Goal: Information Seeking & Learning: Learn about a topic

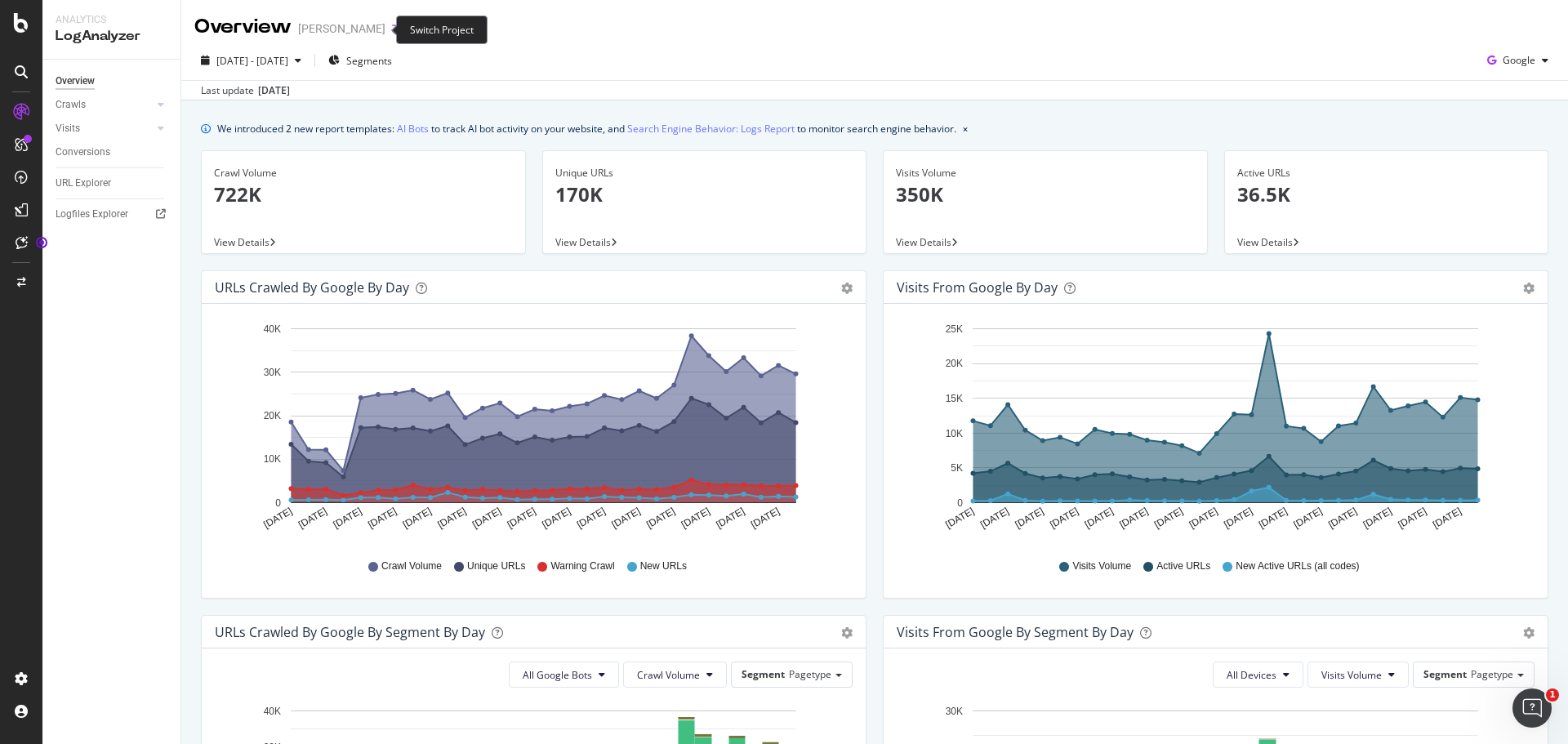
click at [392, 27] on icon "arrow-right-arrow-left" at bounding box center [396, 28] width 9 height 11
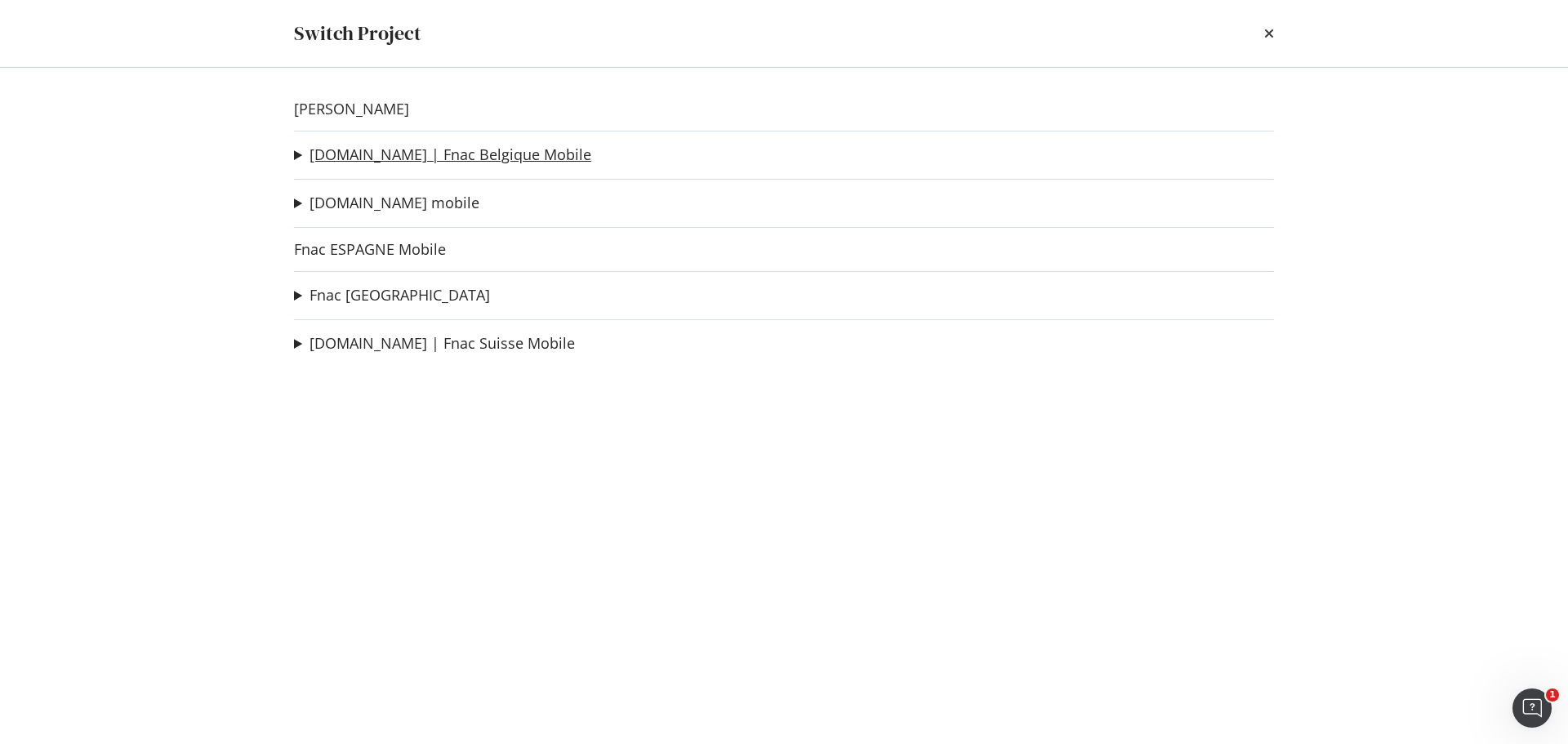
click at [405, 154] on link "[DOMAIN_NAME] | Fnac Belgique Mobile" at bounding box center [450, 154] width 281 height 17
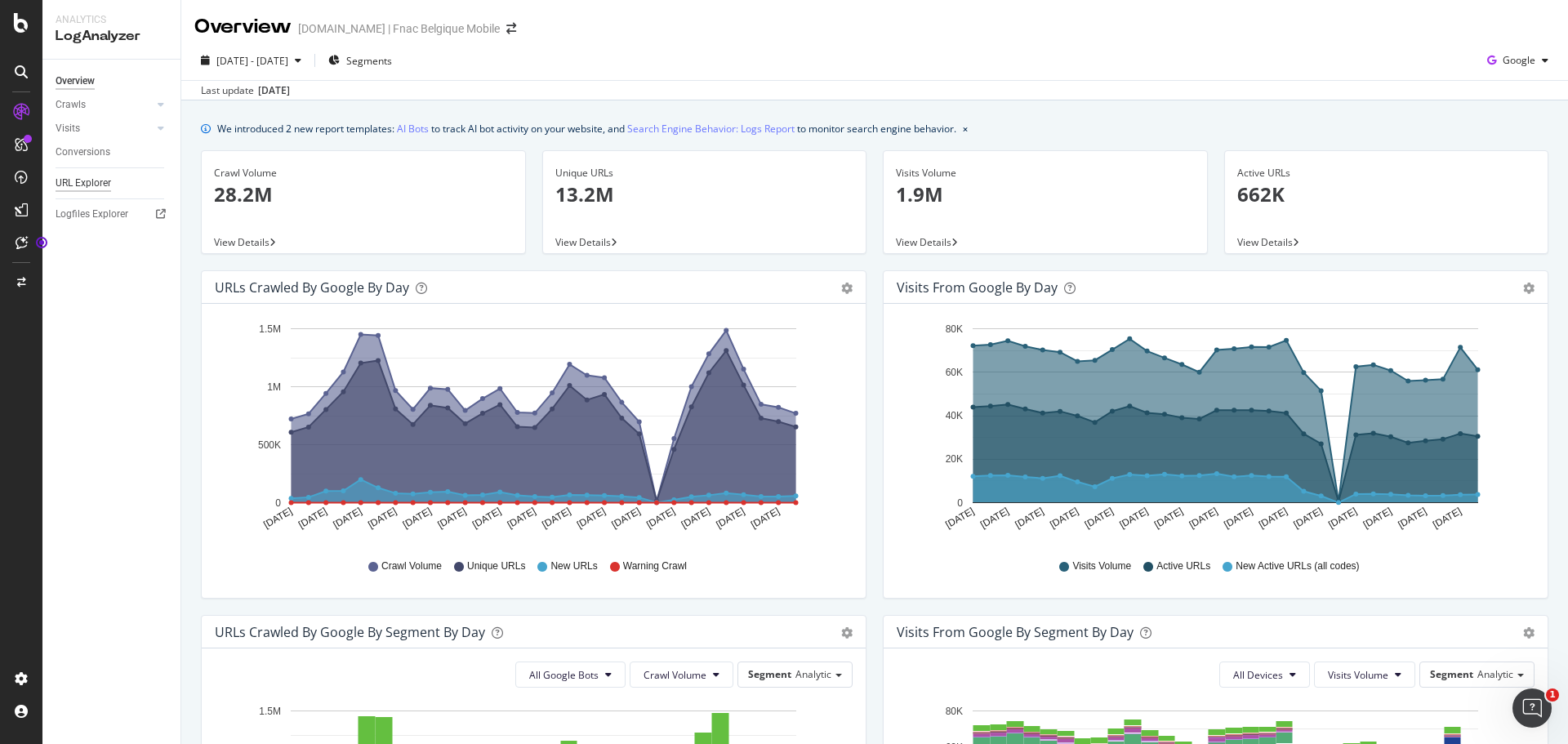
click at [95, 184] on div "URL Explorer" at bounding box center [83, 183] width 55 height 17
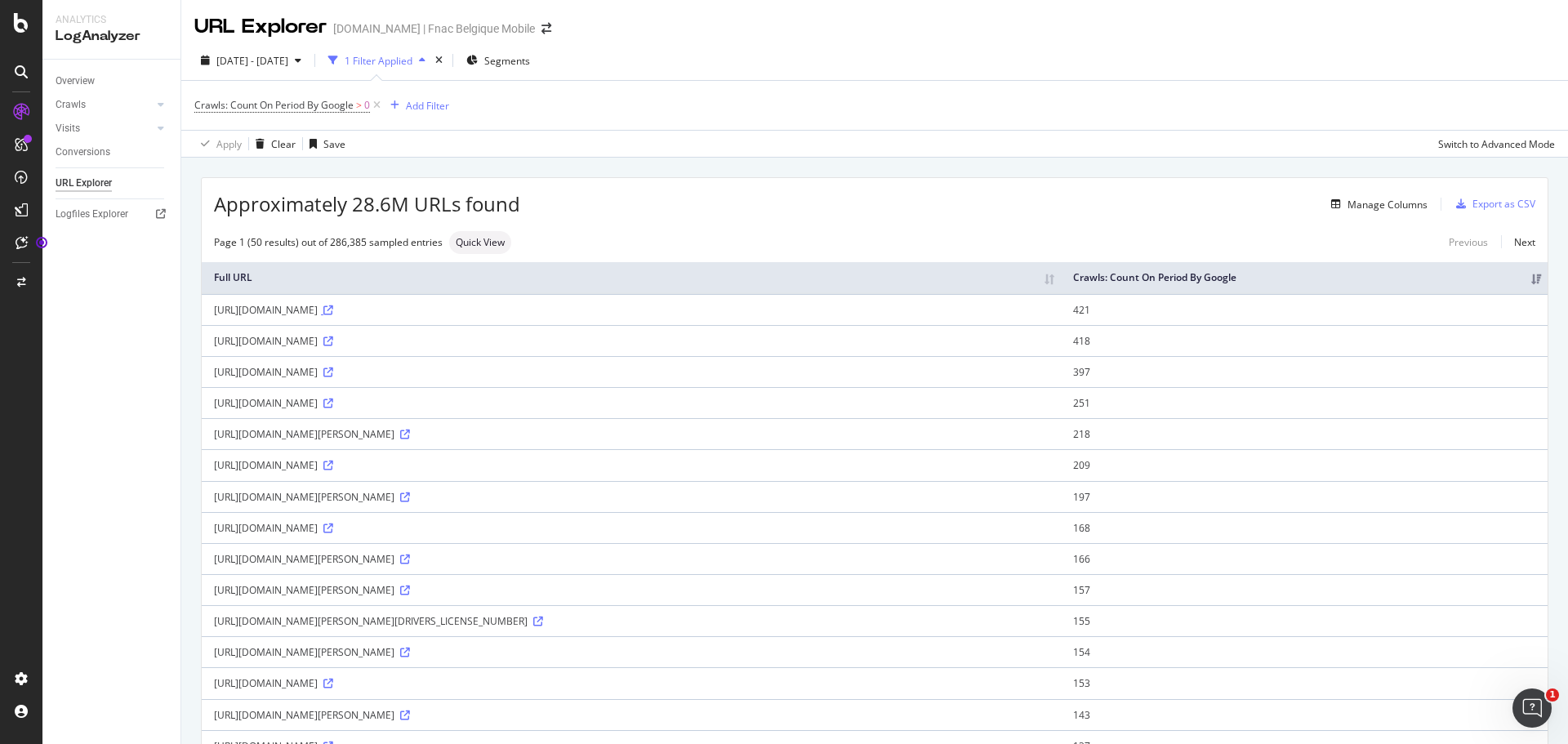
click at [333, 315] on icon at bounding box center [328, 310] width 9 height 9
click at [60, 82] on div "Overview" at bounding box center [74, 81] width 39 height 17
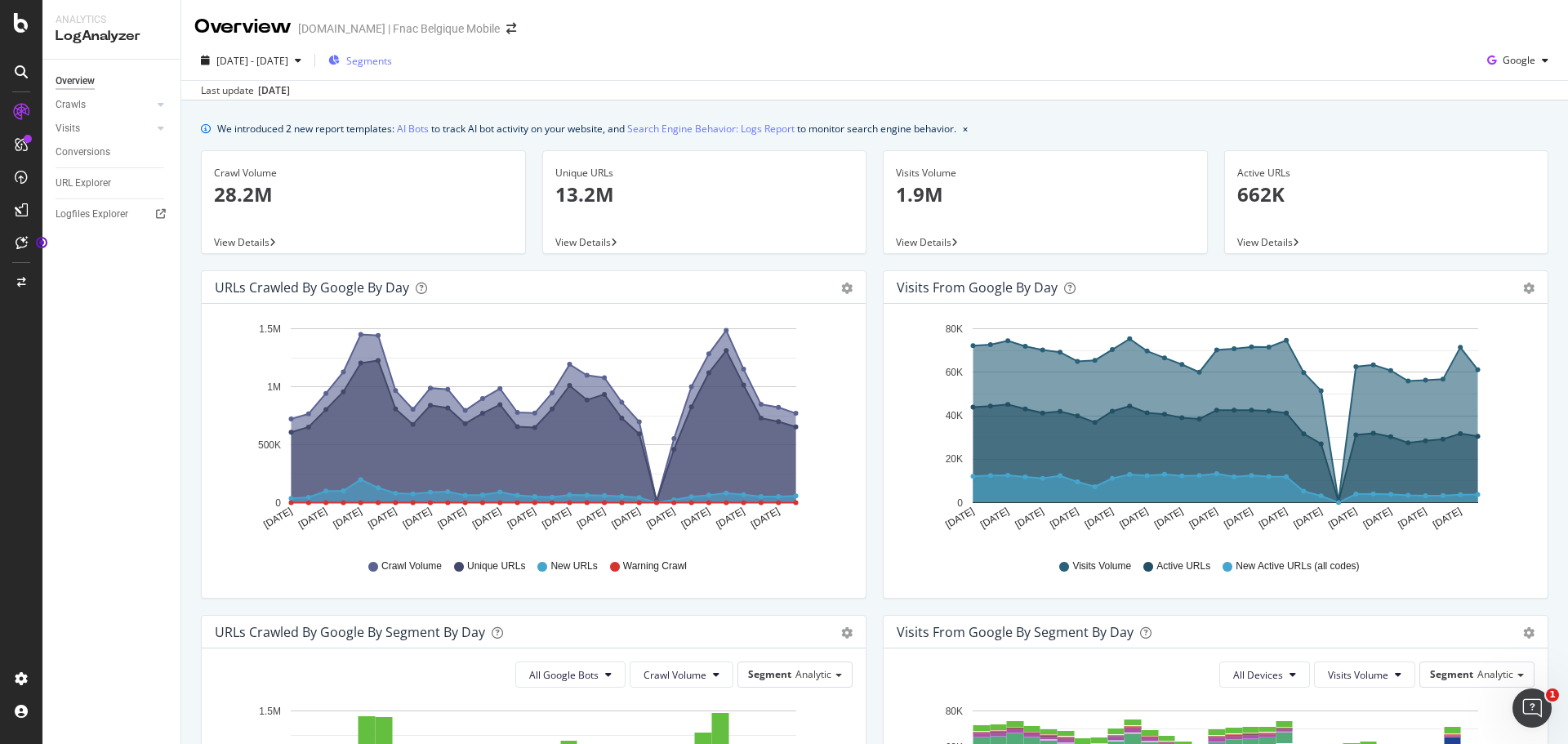
click at [392, 64] on span "Segments" at bounding box center [369, 60] width 46 height 14
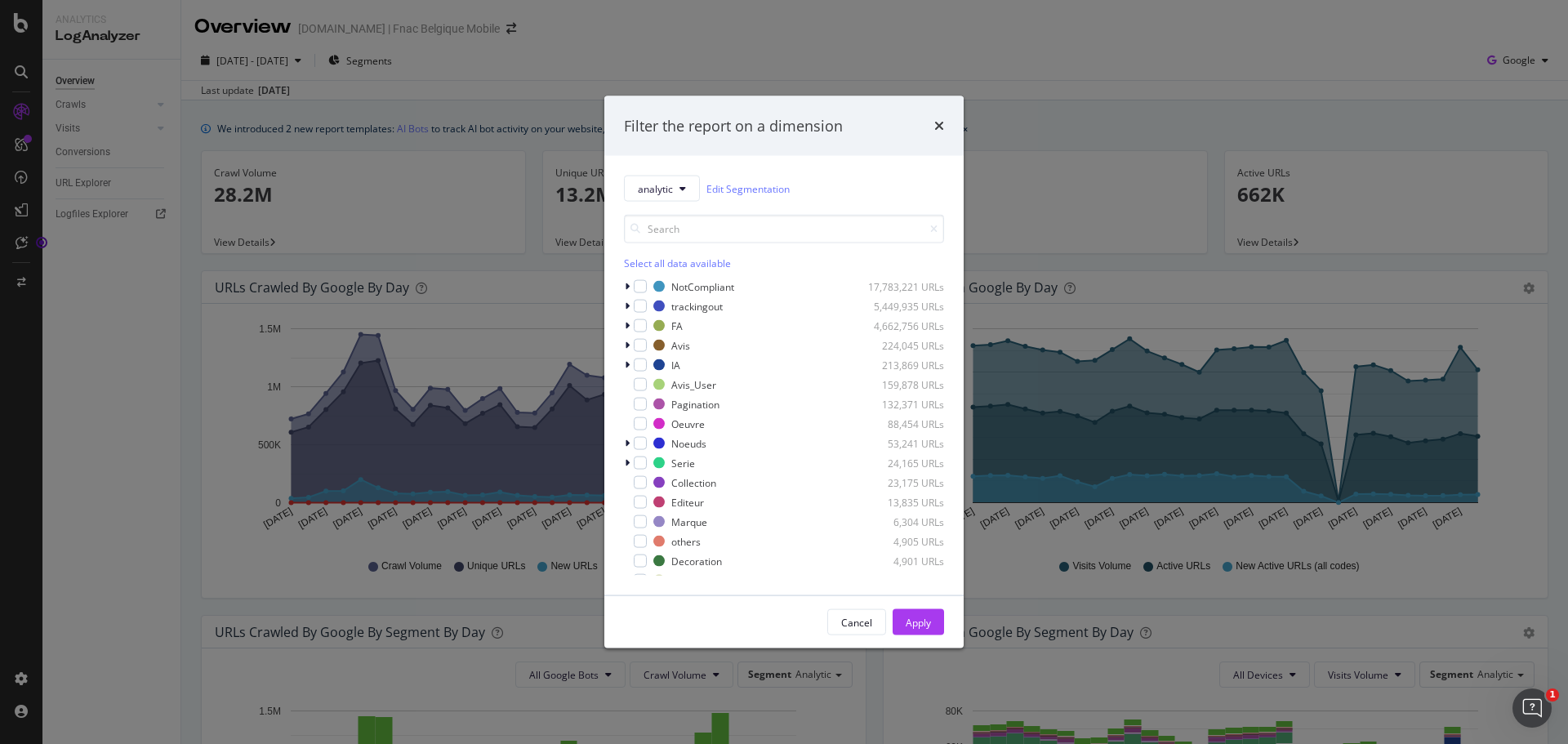
click at [984, 121] on div "Filter the report on a dimension analytic Edit Segmentation Select all data ava…" at bounding box center [784, 372] width 1568 height 744
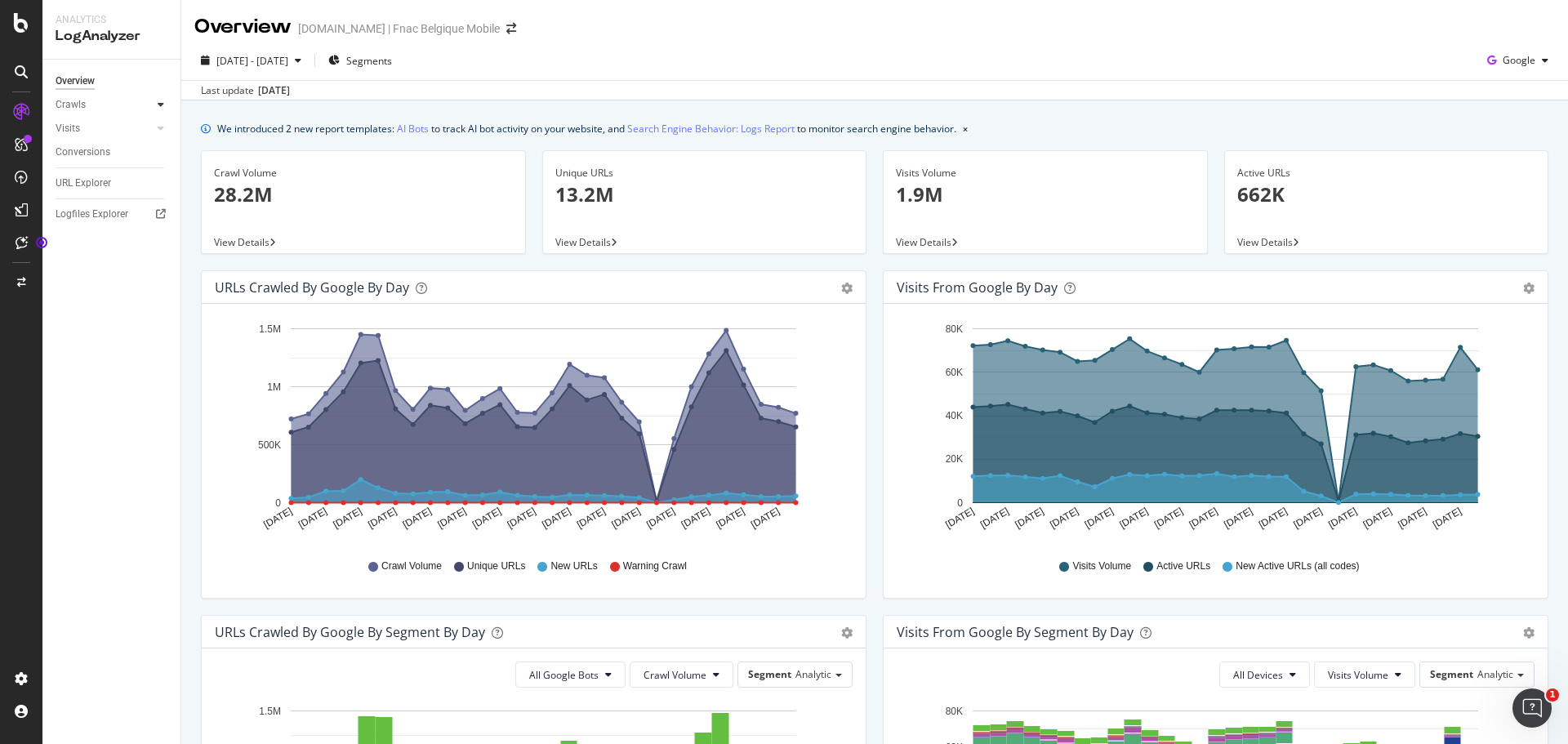
click at [158, 108] on icon at bounding box center [161, 104] width 7 height 9
click at [152, 242] on div at bounding box center [144, 240] width 16 height 16
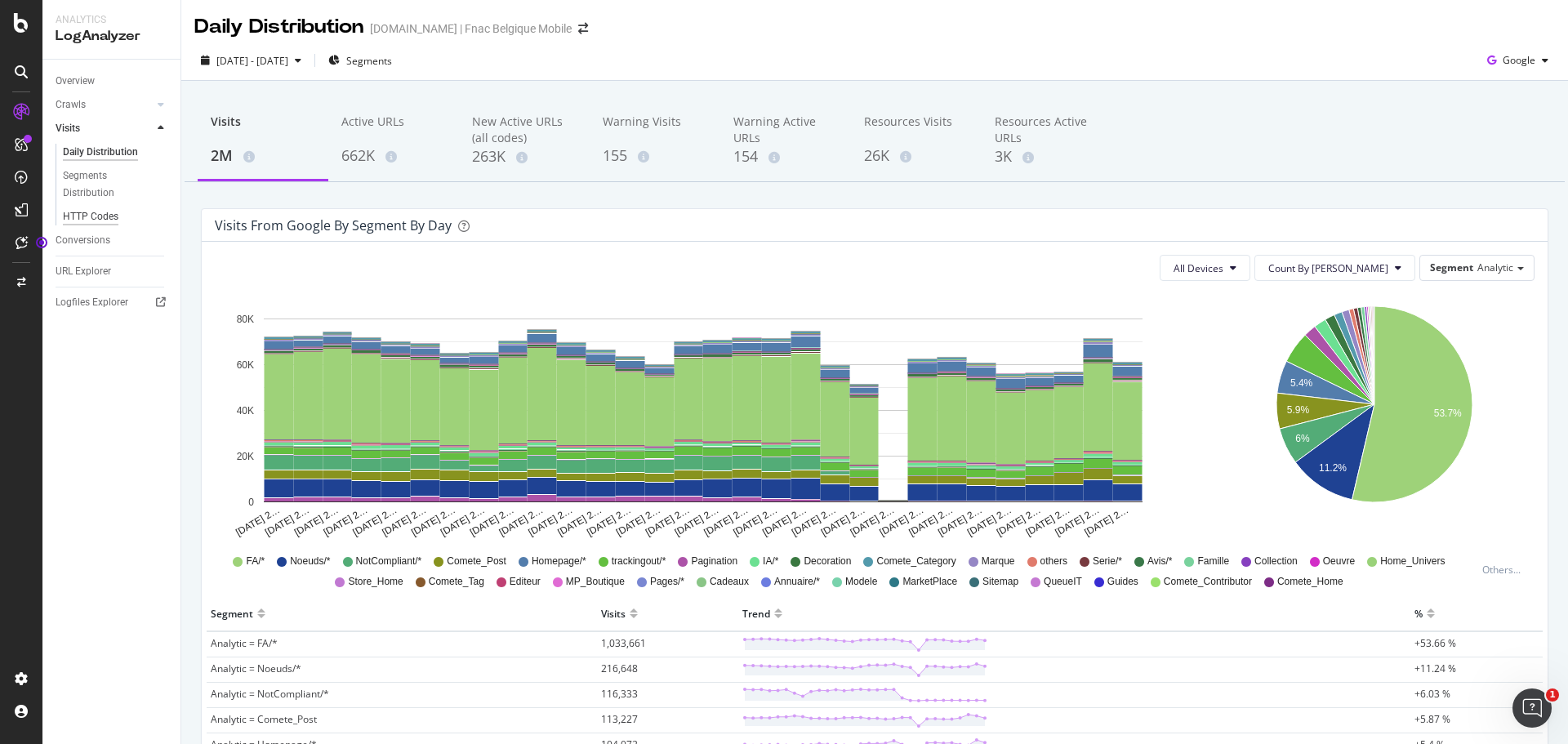
click at [92, 218] on div "HTTP Codes" at bounding box center [91, 217] width 55 height 17
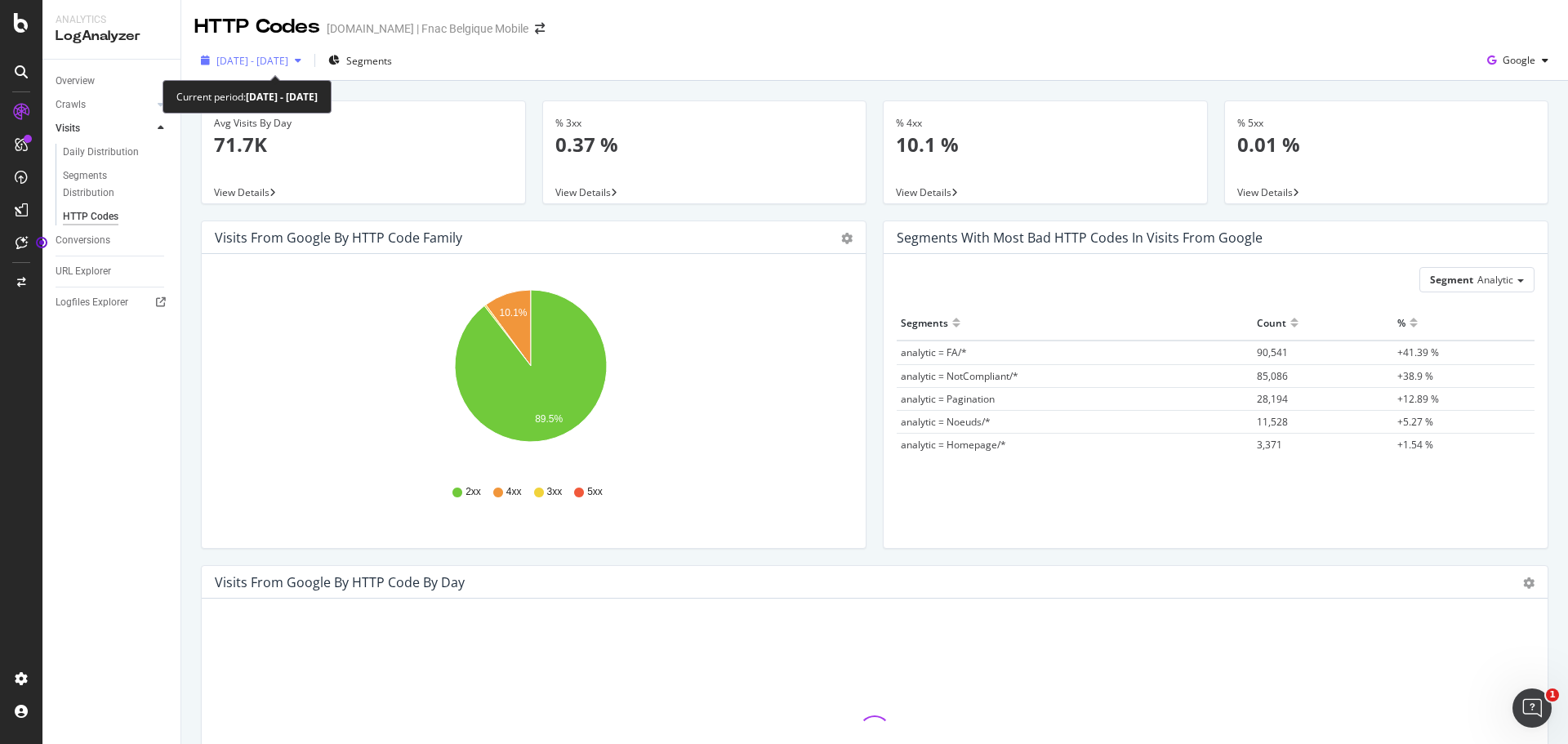
click at [282, 54] on span "[DATE] - [DATE]" at bounding box center [252, 60] width 72 height 14
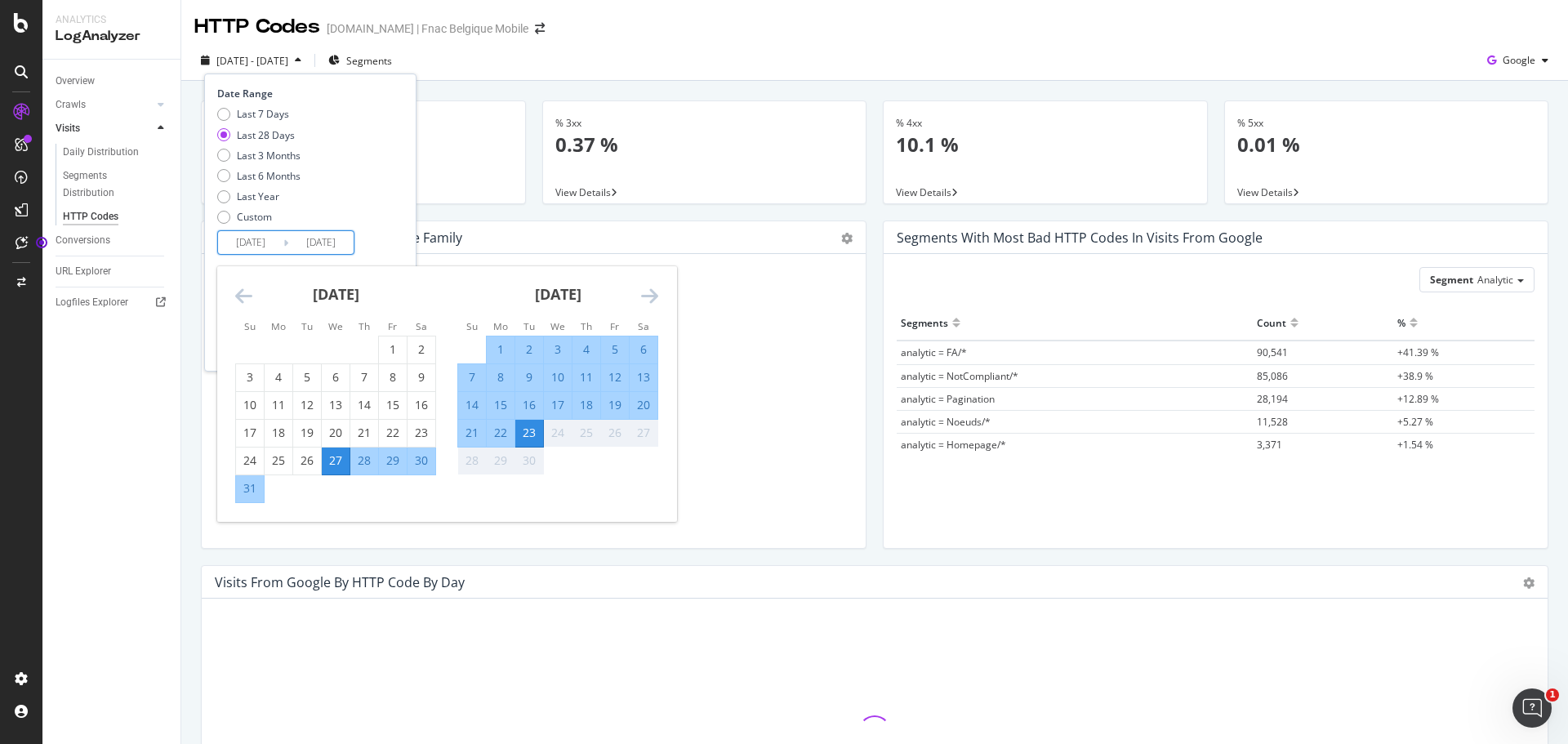
click at [262, 241] on input "[DATE]" at bounding box center [251, 243] width 66 height 22
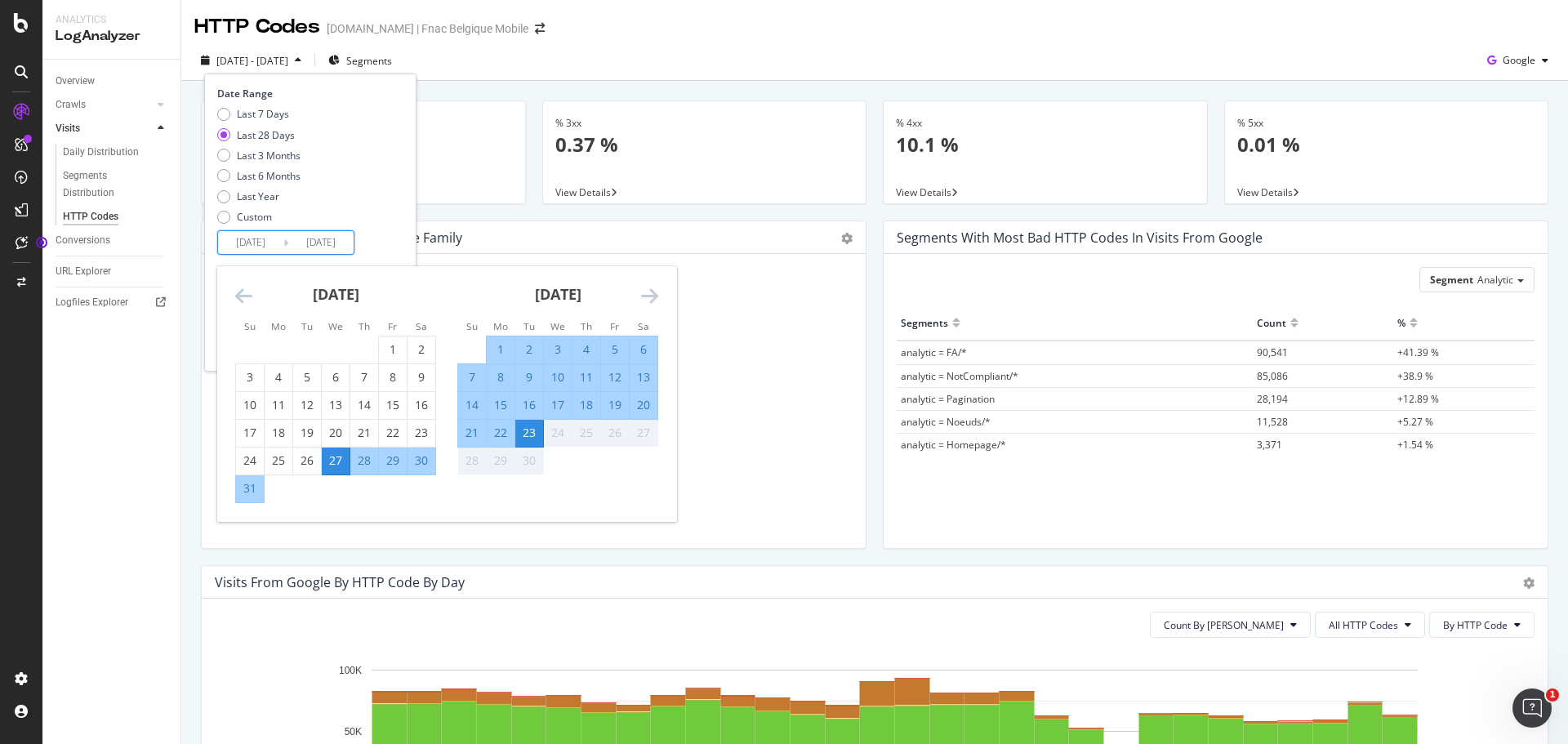
click at [620, 377] on div "12" at bounding box center [615, 376] width 28 height 16
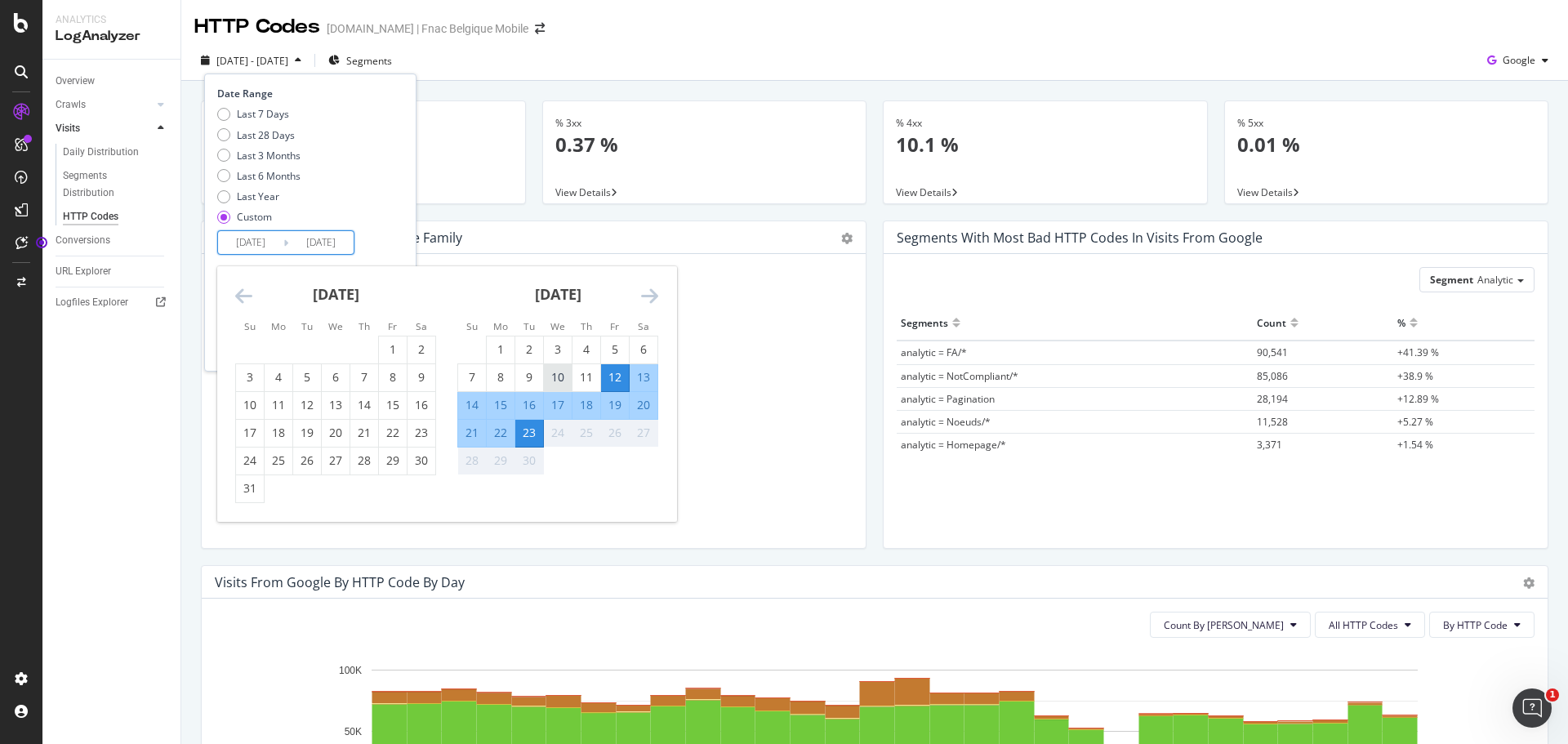
click at [553, 376] on div "10" at bounding box center [558, 376] width 28 height 16
type input "[DATE]"
click at [642, 404] on div "20" at bounding box center [643, 405] width 28 height 16
type input "[DATE]"
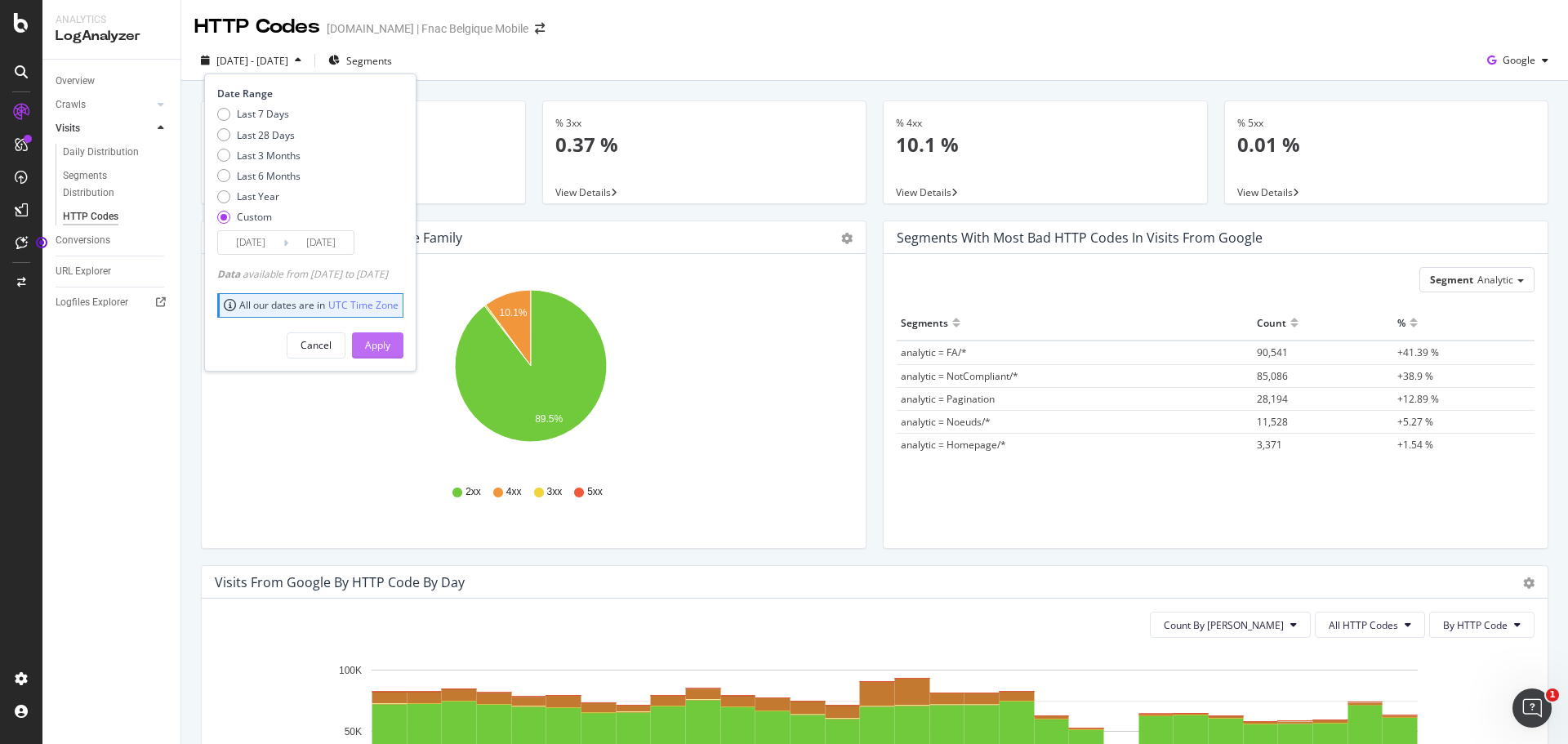
click at [390, 347] on div "Apply" at bounding box center [377, 345] width 25 height 14
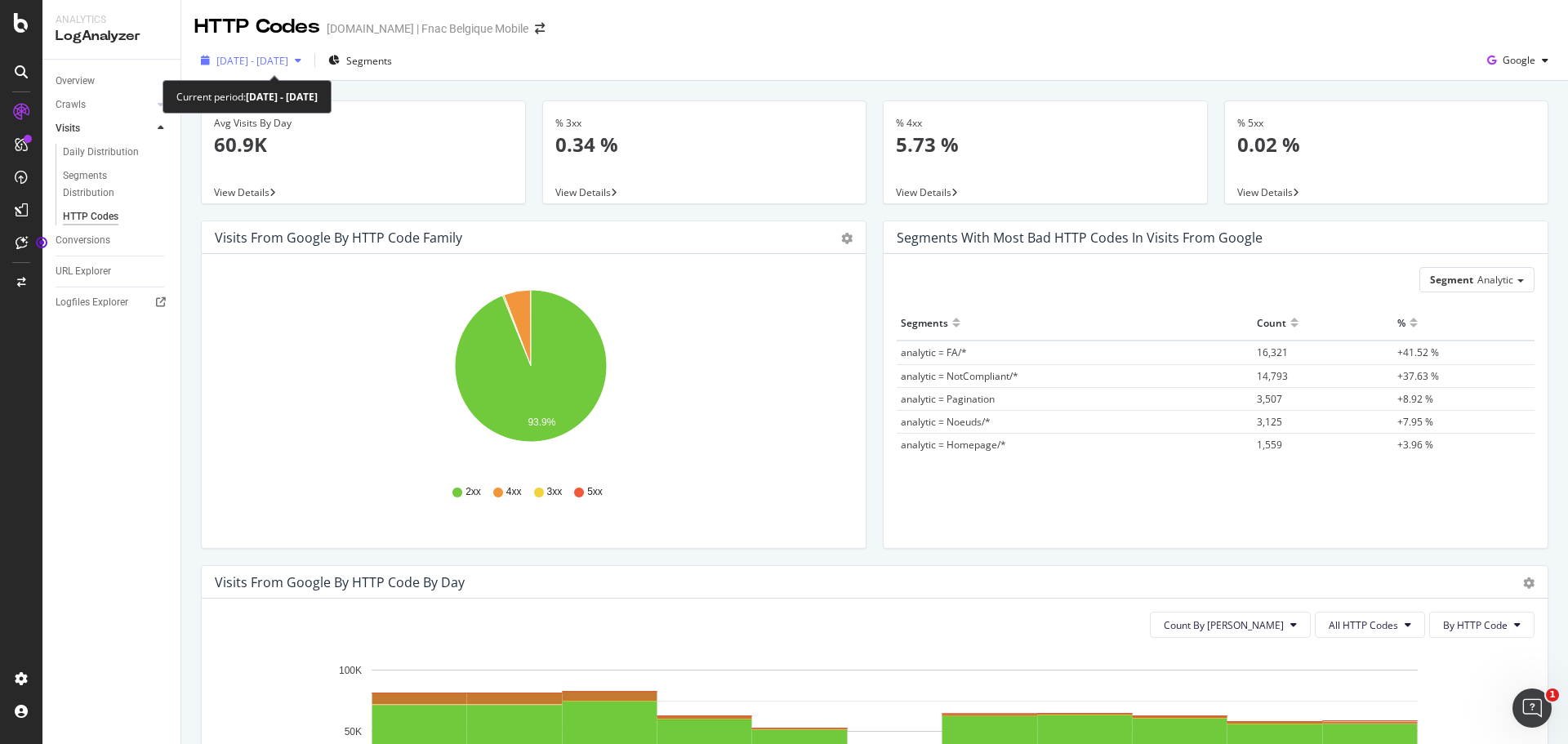
click at [274, 65] on span "[DATE] - [DATE]" at bounding box center [252, 60] width 72 height 14
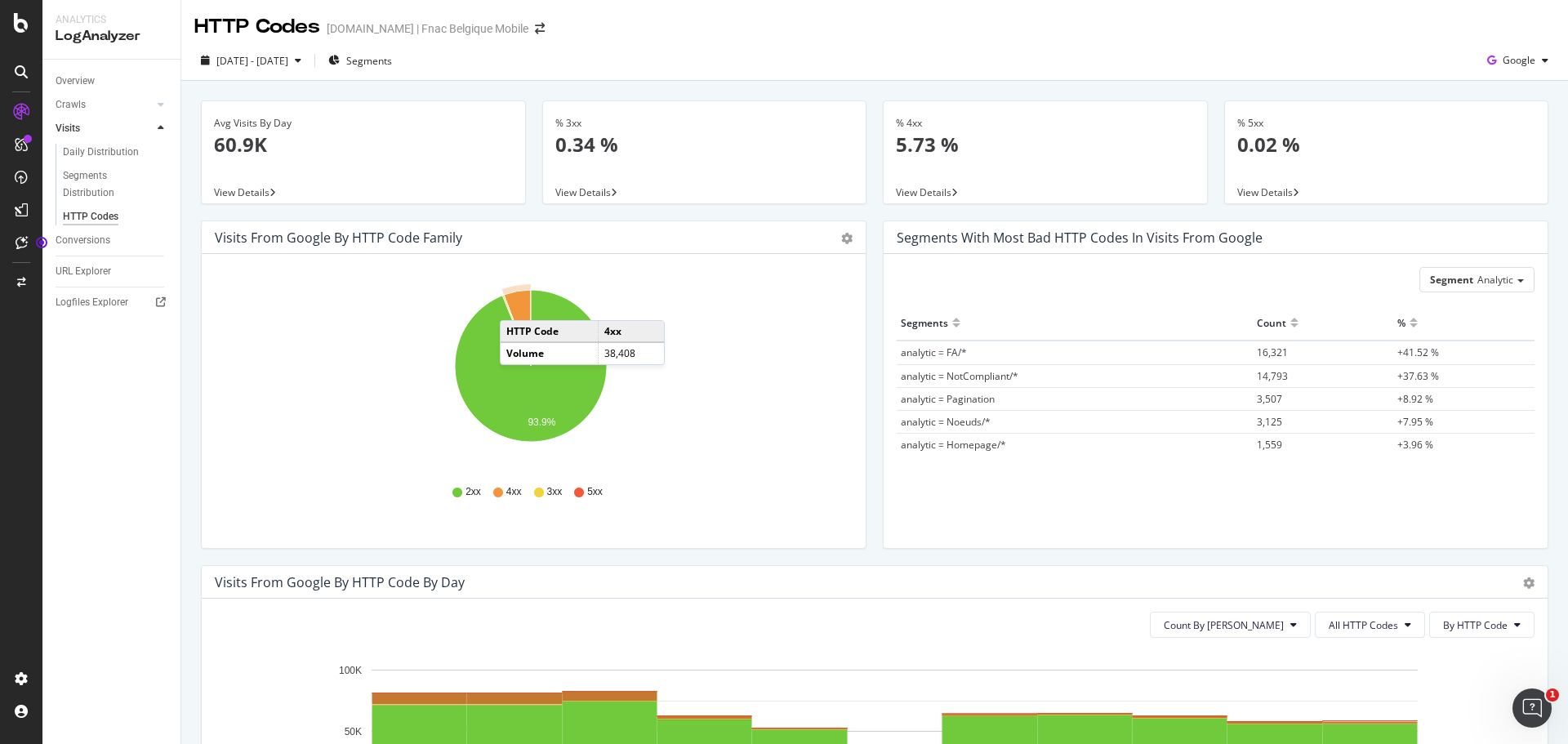
click at [516, 304] on icon "A chart." at bounding box center [517, 328] width 27 height 76
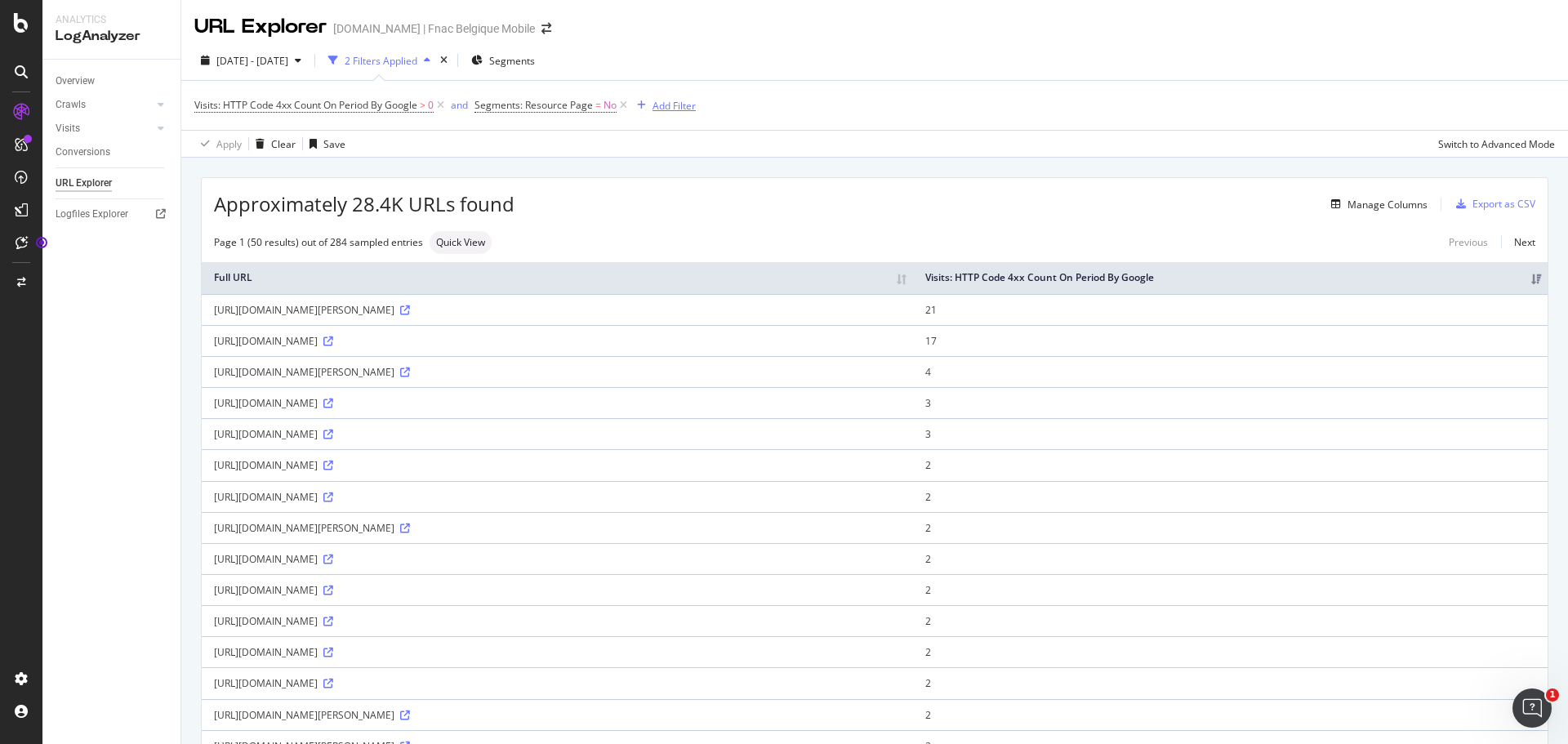
drag, startPoint x: 516, startPoint y: 304, endPoint x: 672, endPoint y: 106, distance: 252.1
click at [672, 106] on div "Add Filter" at bounding box center [674, 105] width 43 height 14
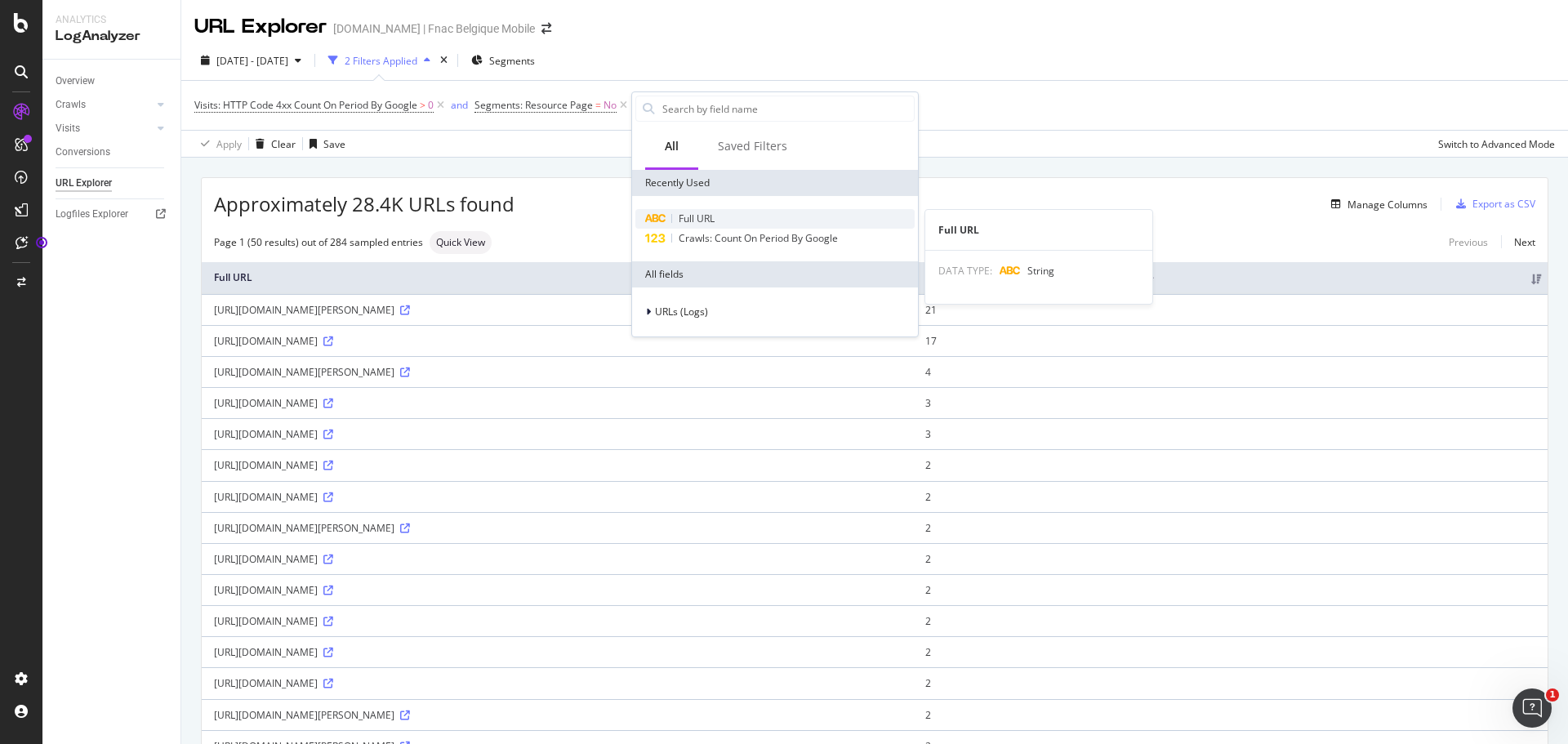
click at [730, 219] on div "Full URL" at bounding box center [775, 218] width 279 height 20
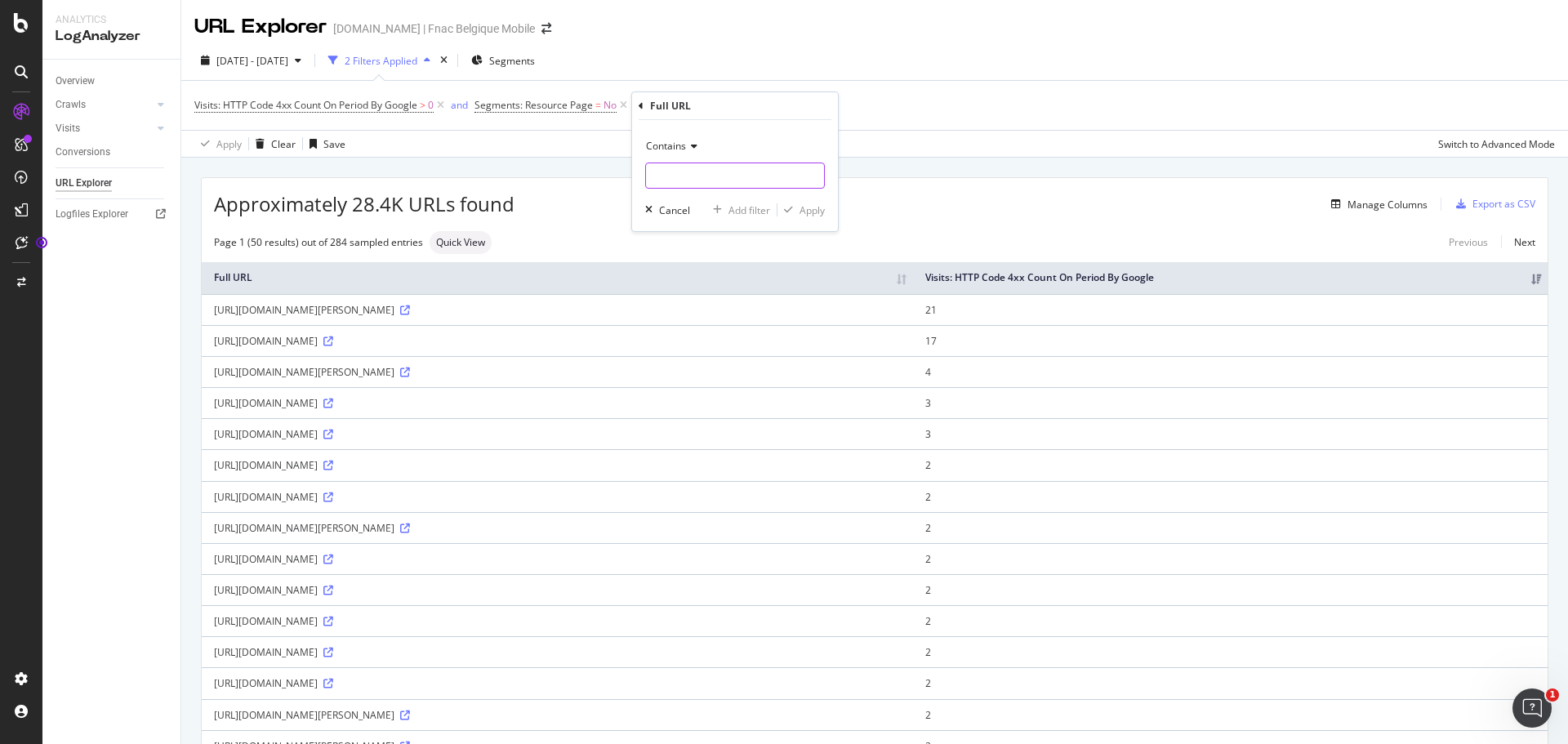
click at [685, 175] on input "text" at bounding box center [735, 175] width 178 height 26
click at [692, 178] on input "iphone-" at bounding box center [723, 175] width 155 height 26
type input "iphone-17"
click at [809, 209] on div "Apply" at bounding box center [812, 210] width 25 height 14
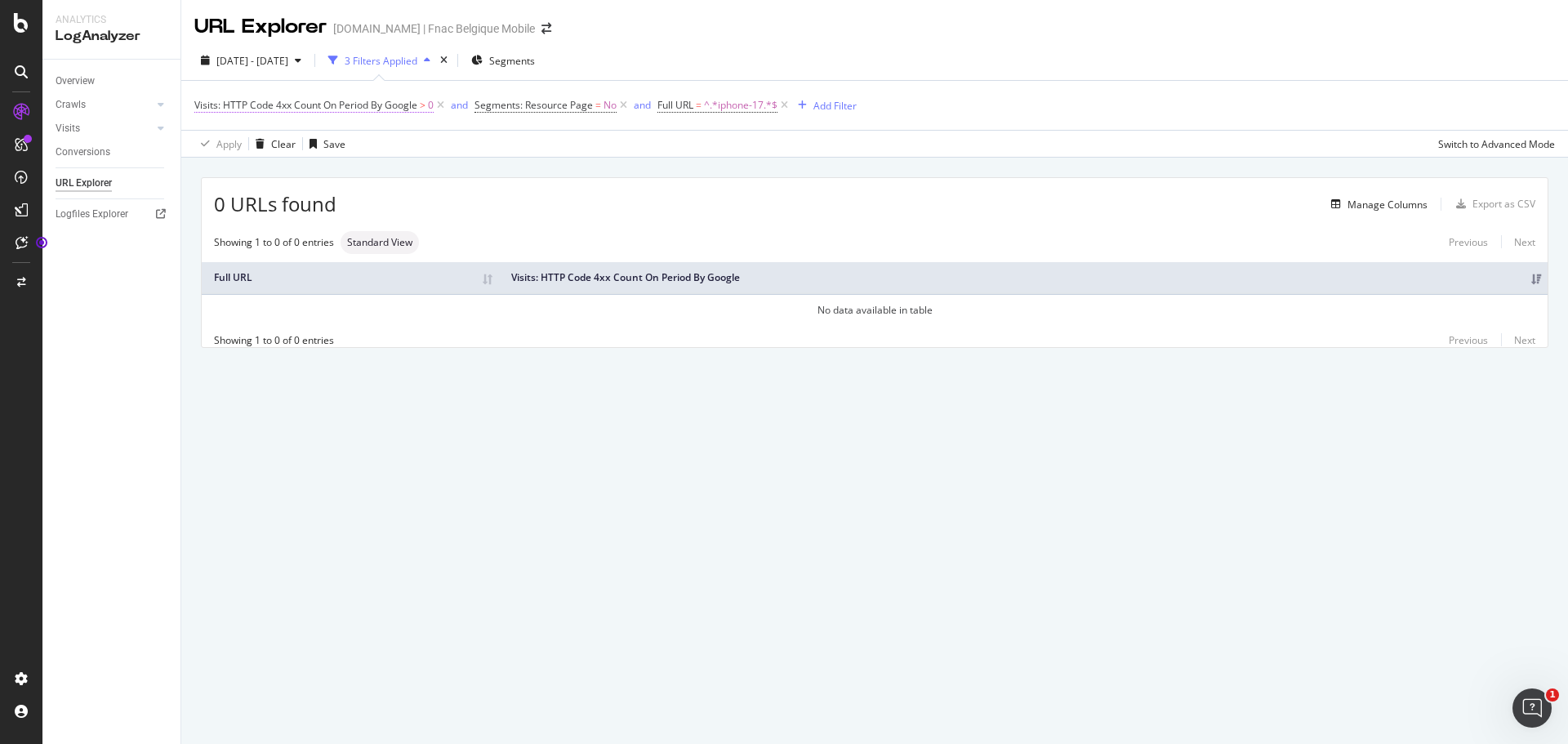
click at [272, 98] on span "Visits: HTTP Code 4xx Count On Period By Google" at bounding box center [306, 104] width 223 height 14
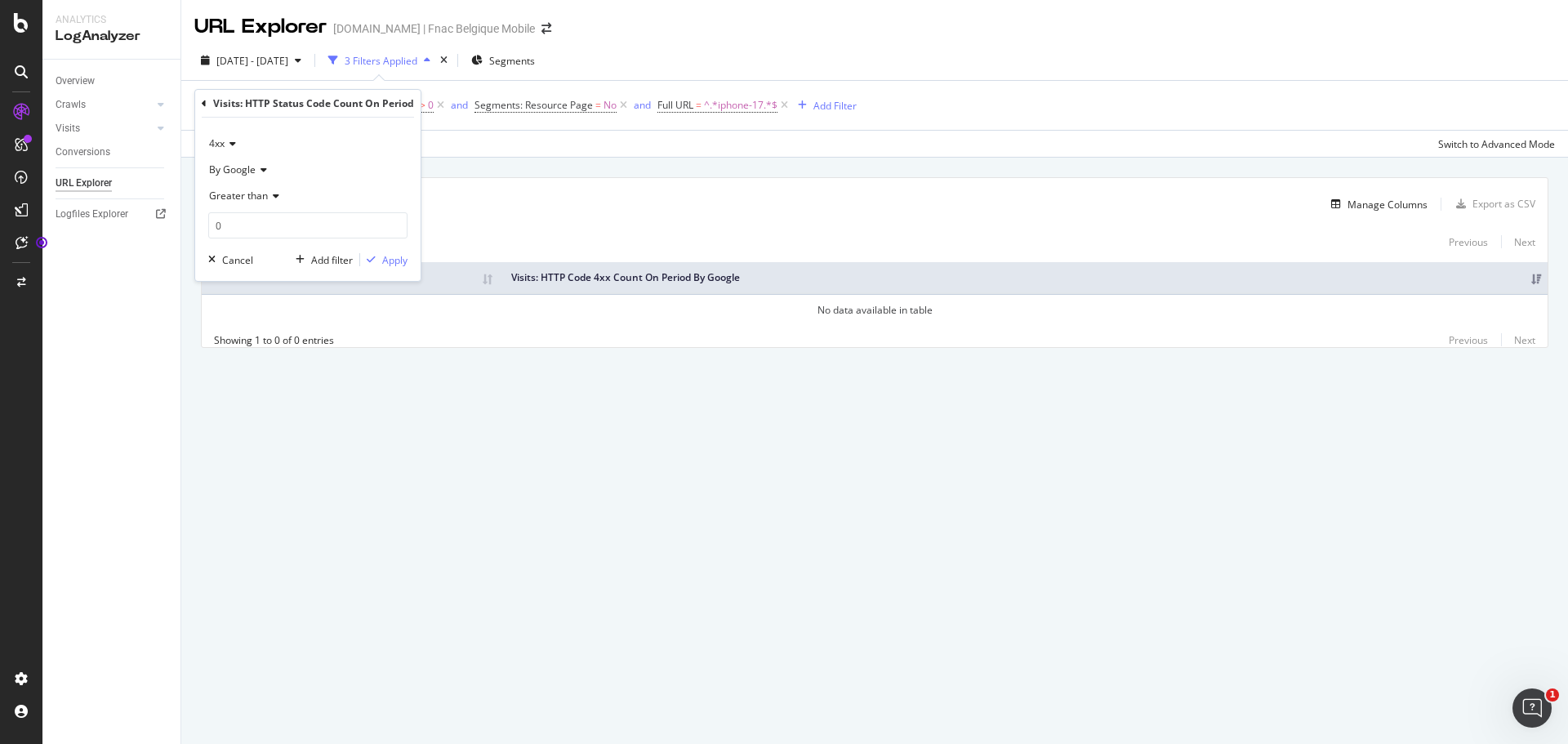
click at [230, 144] on icon at bounding box center [230, 143] width 11 height 9
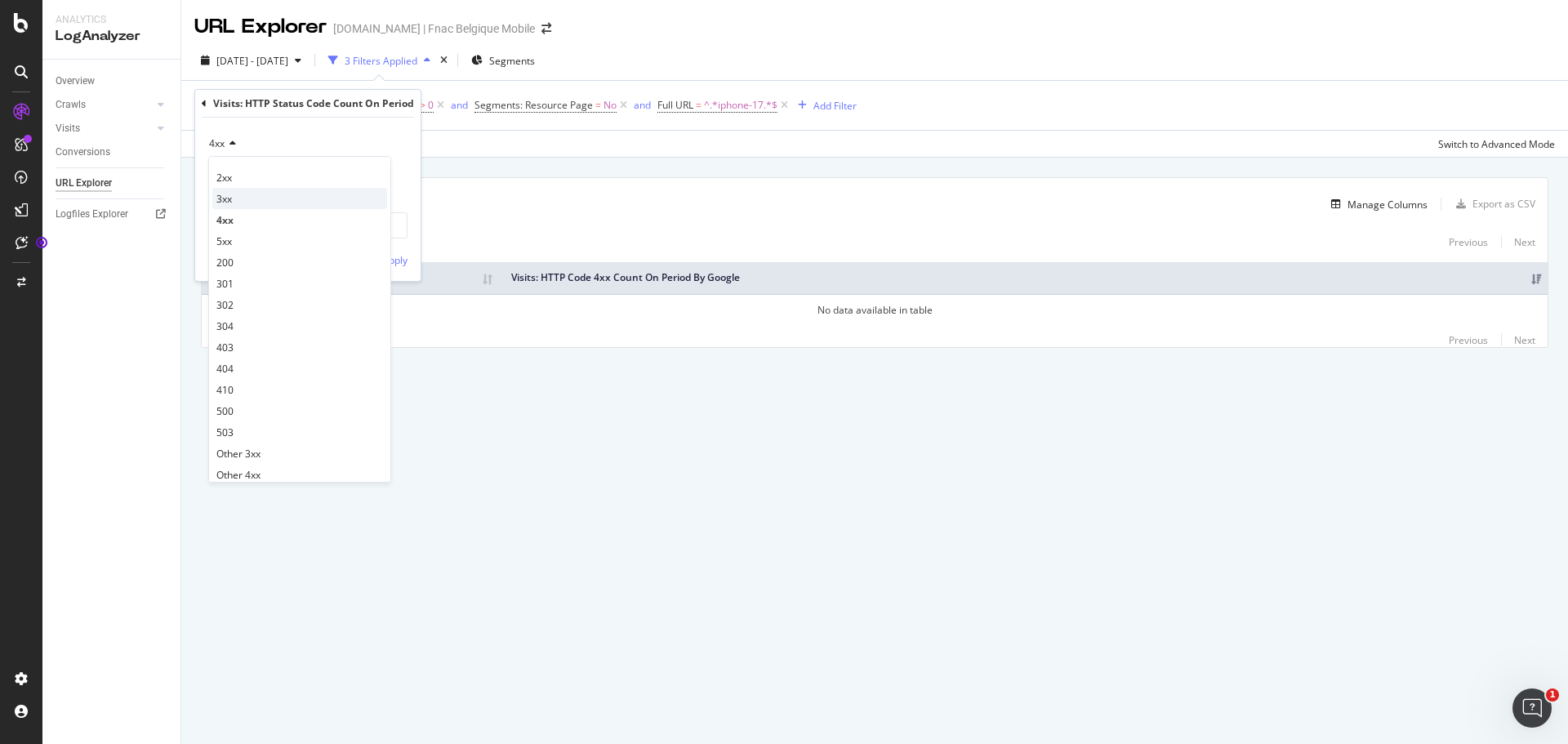
click at [234, 198] on div "3xx" at bounding box center [300, 199] width 174 height 22
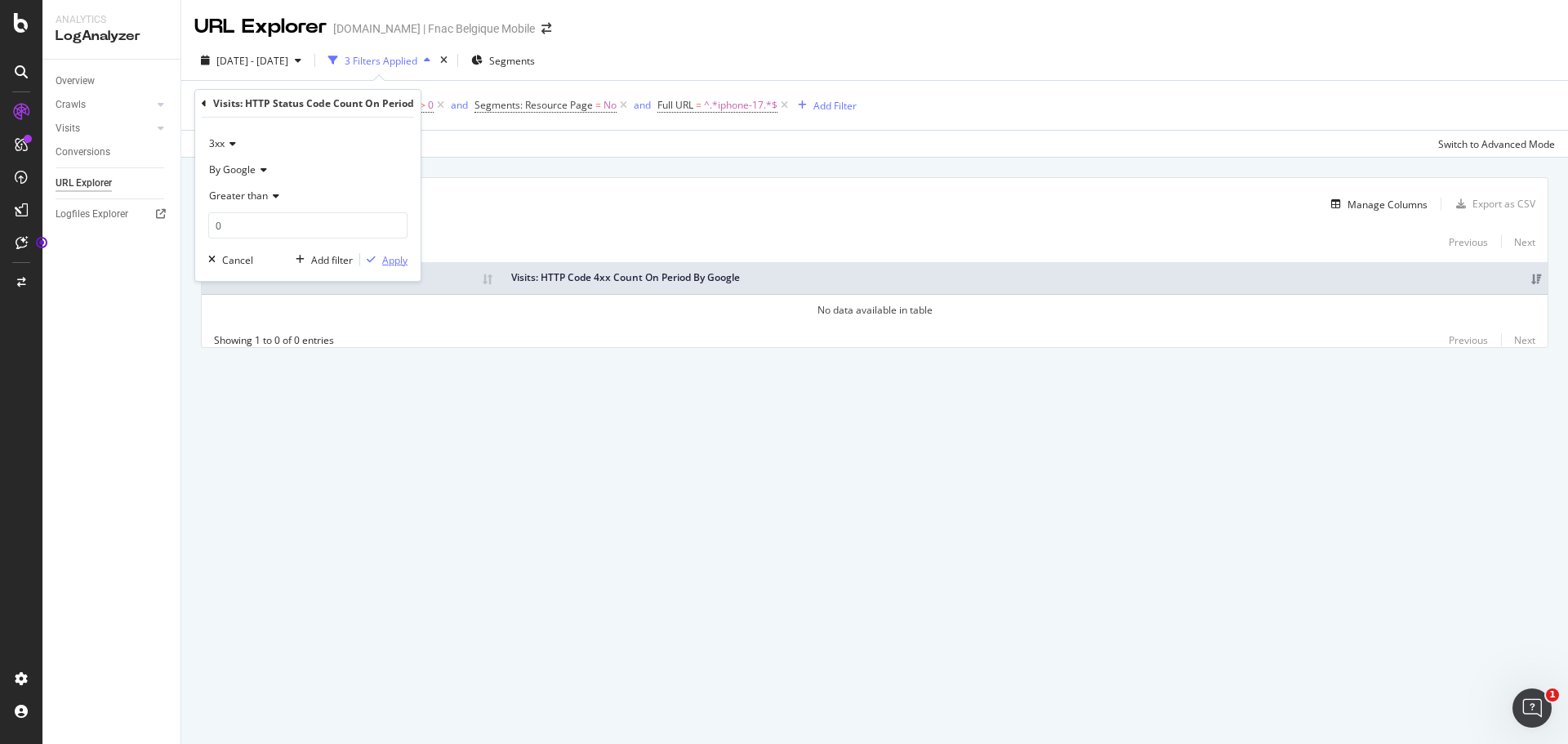
click at [399, 260] on div "Apply" at bounding box center [395, 260] width 25 height 14
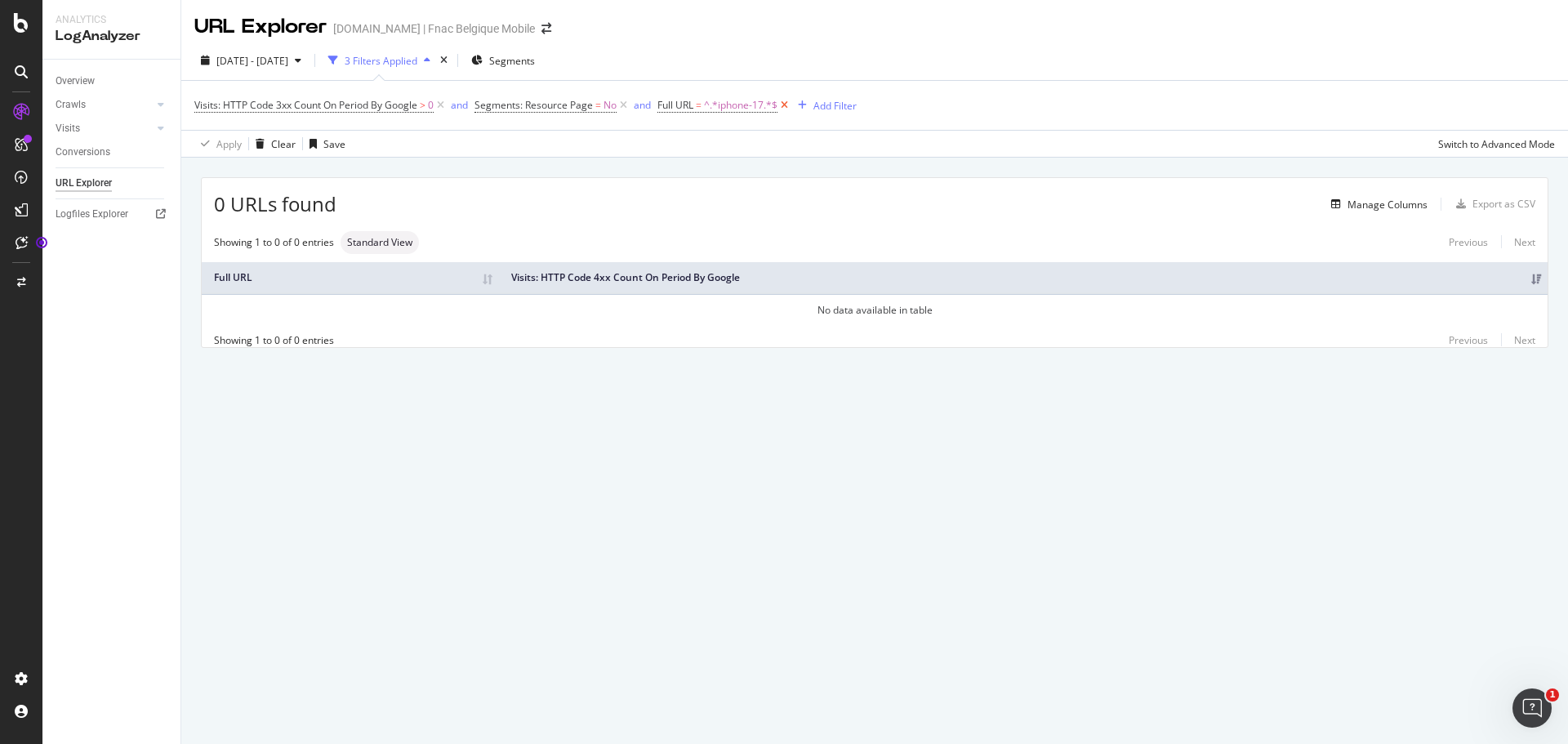
click at [786, 108] on icon at bounding box center [784, 105] width 14 height 16
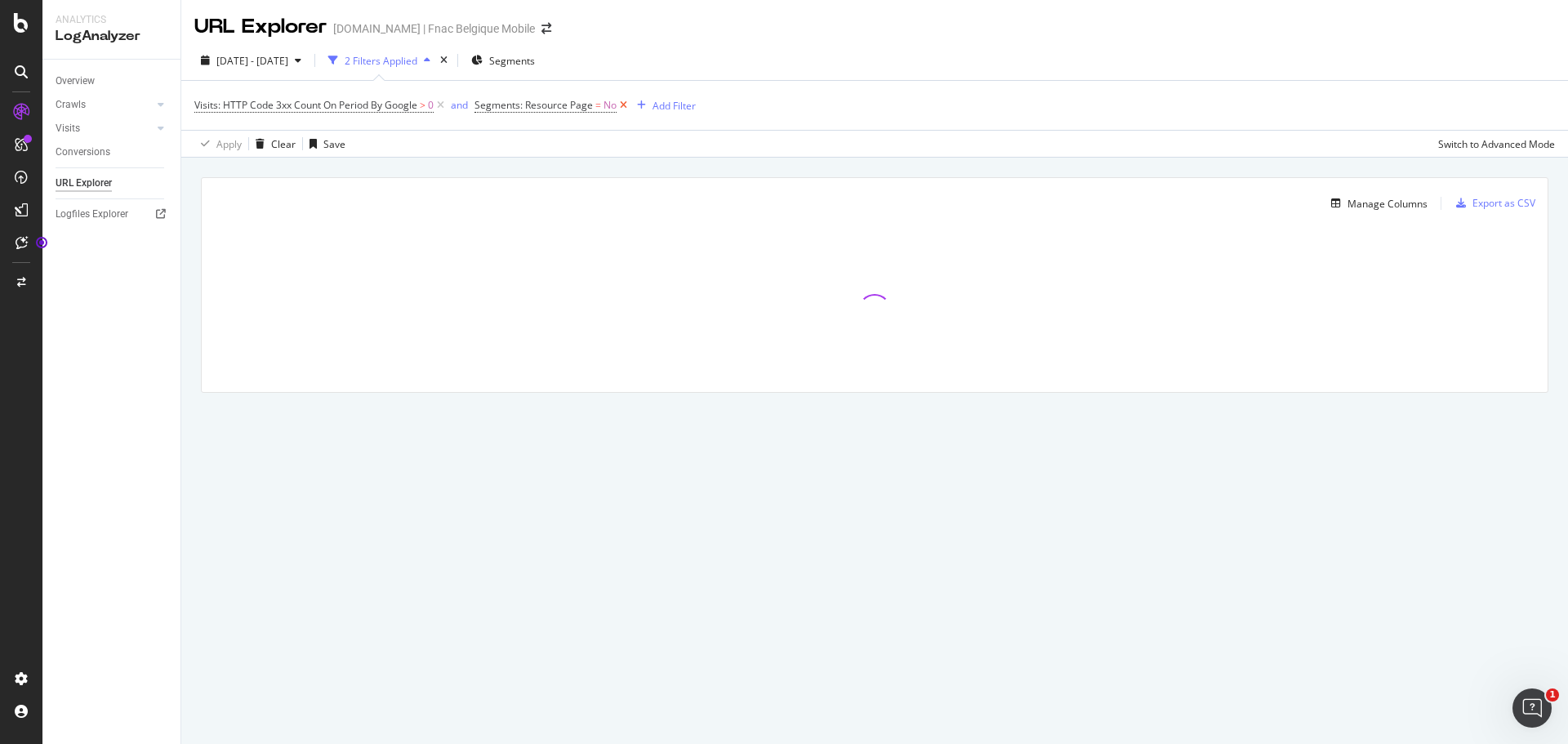
click at [627, 108] on icon at bounding box center [623, 105] width 14 height 16
click at [444, 102] on icon at bounding box center [440, 105] width 14 height 16
